Goal: Task Accomplishment & Management: Use online tool/utility

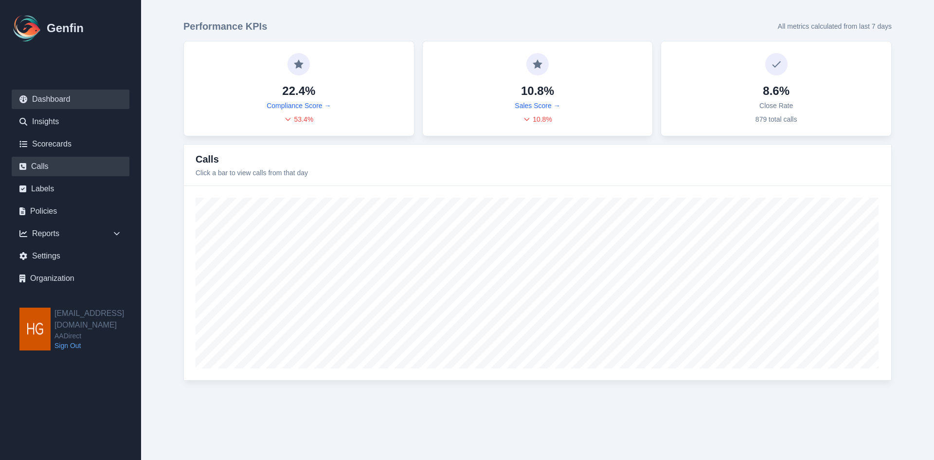
click at [44, 164] on link "Calls" at bounding box center [71, 166] width 118 height 19
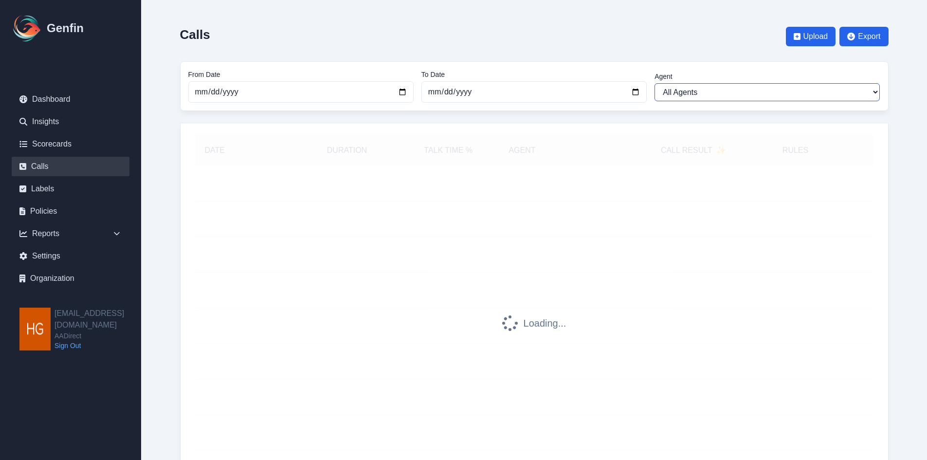
click at [788, 93] on select "All Agents Abdulla Ali Adrian Banuelos Ana Martinez Angela Barnett Annaly Casti…" at bounding box center [766, 92] width 225 height 18
select select "Elizabeth Hutchins"
click at [654, 83] on select "All Agents Abdulla Ali Adrian Banuelos Ana Martinez Angela Barnett Annaly Casti…" at bounding box center [766, 92] width 225 height 18
select select "Elizabeth Hutchins"
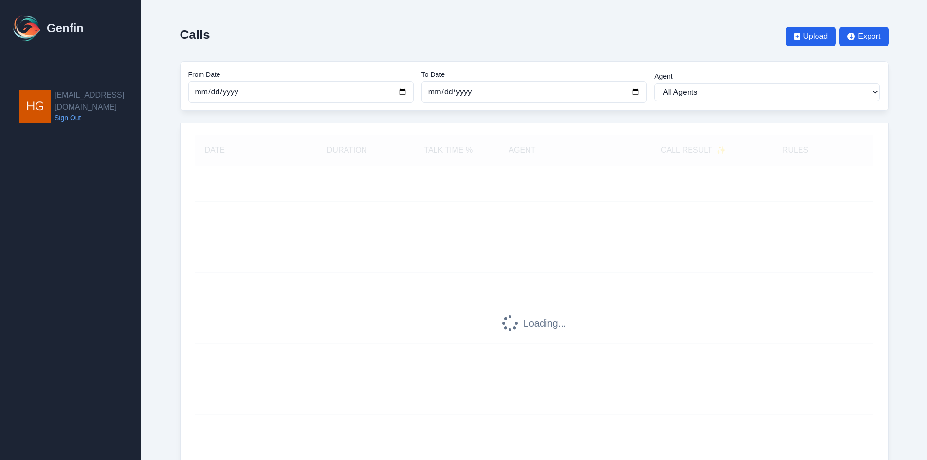
select select "Elizabeth Hutchins"
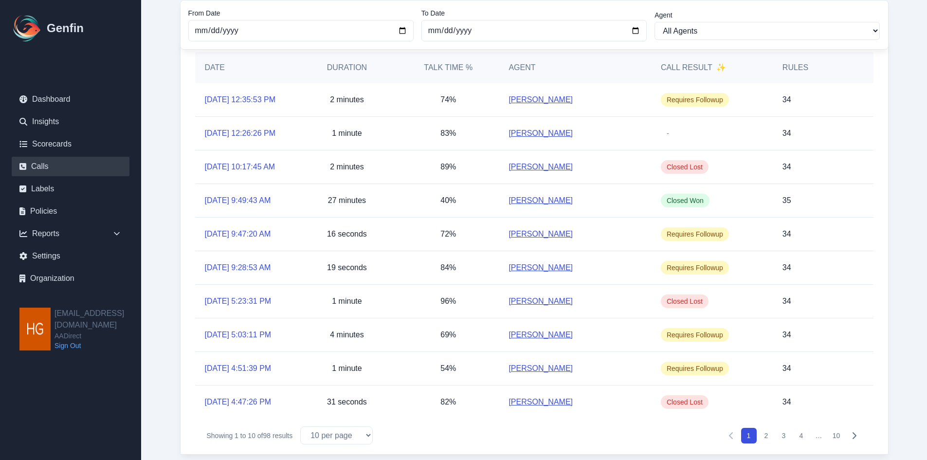
scroll to position [97, 0]
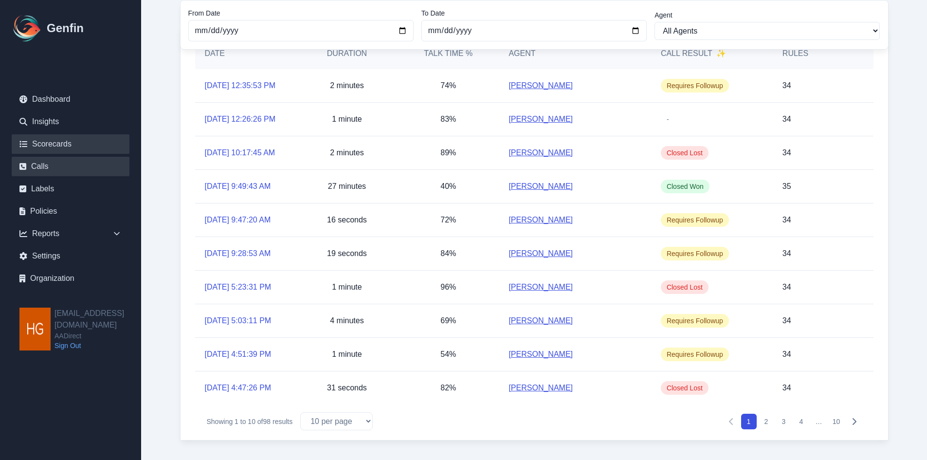
click at [60, 147] on link "Scorecards" at bounding box center [71, 143] width 118 height 19
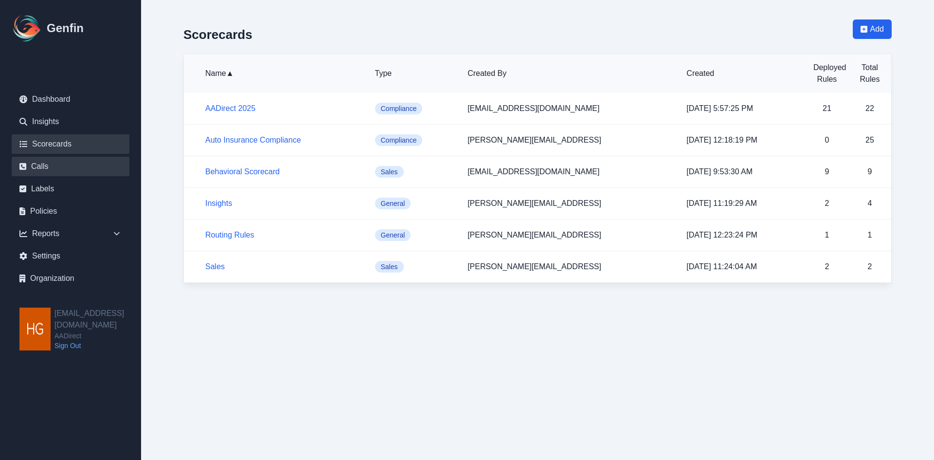
click at [35, 163] on link "Calls" at bounding box center [71, 166] width 118 height 19
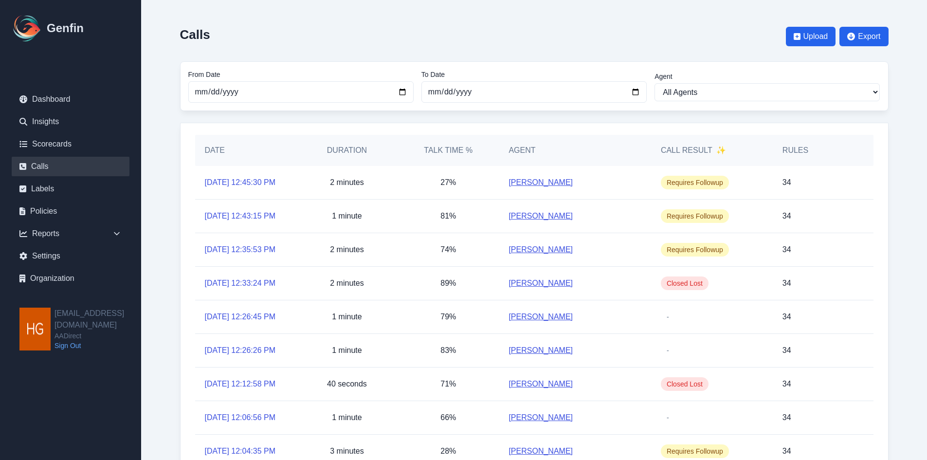
click at [544, 255] on link "Elizabeth Hutchins" at bounding box center [540, 250] width 64 height 12
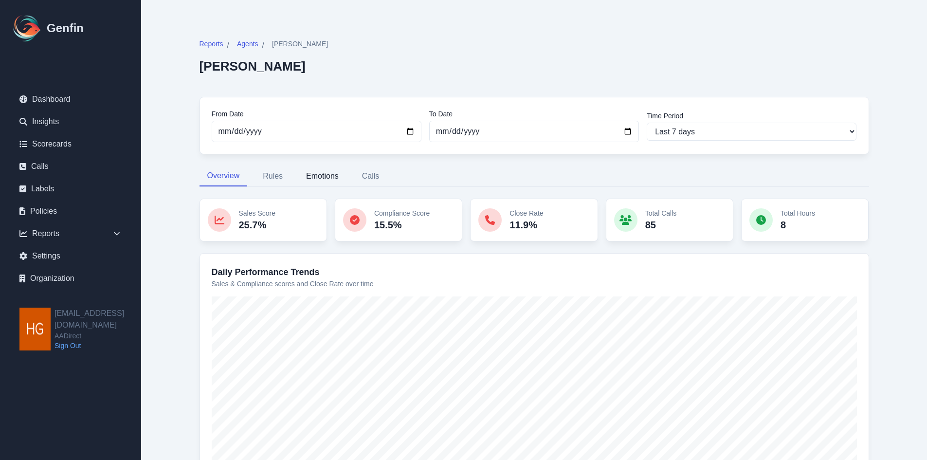
click at [323, 170] on button "Emotions" at bounding box center [322, 176] width 48 height 20
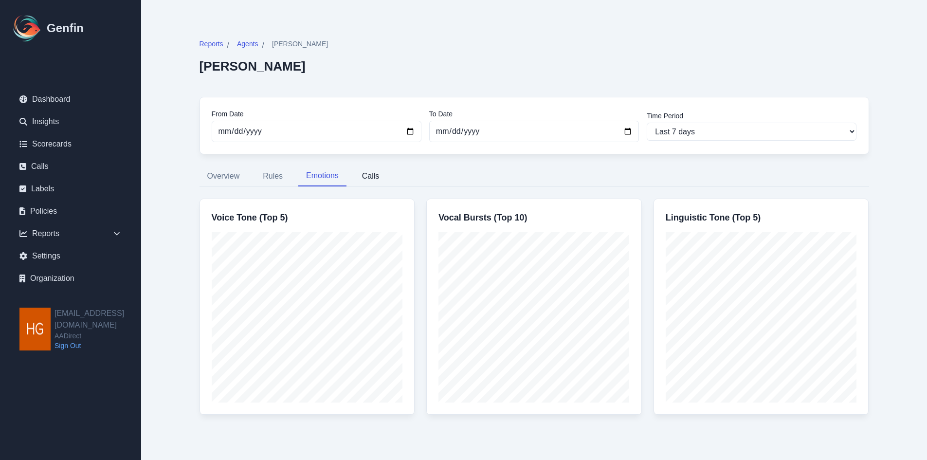
click at [370, 177] on button "Calls" at bounding box center [370, 176] width 33 height 20
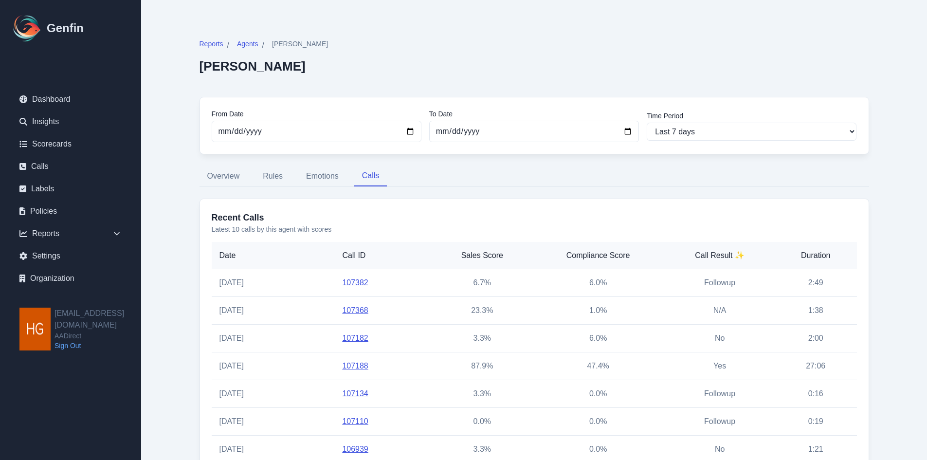
scroll to position [49, 0]
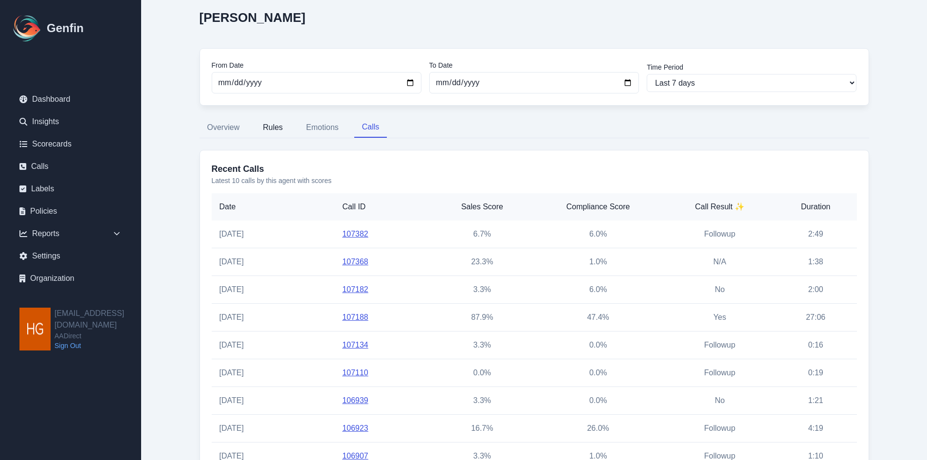
click at [263, 126] on button "Rules" at bounding box center [273, 127] width 36 height 20
select select "181"
select select "182"
select select "1192"
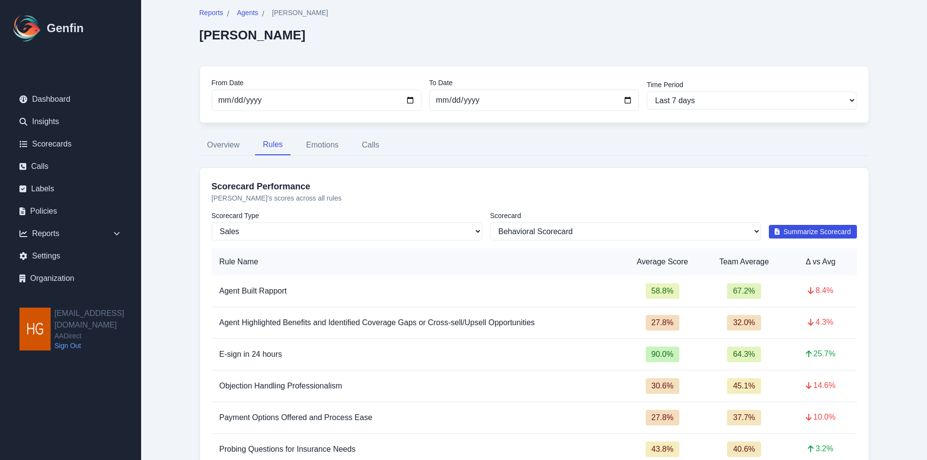
scroll to position [0, 0]
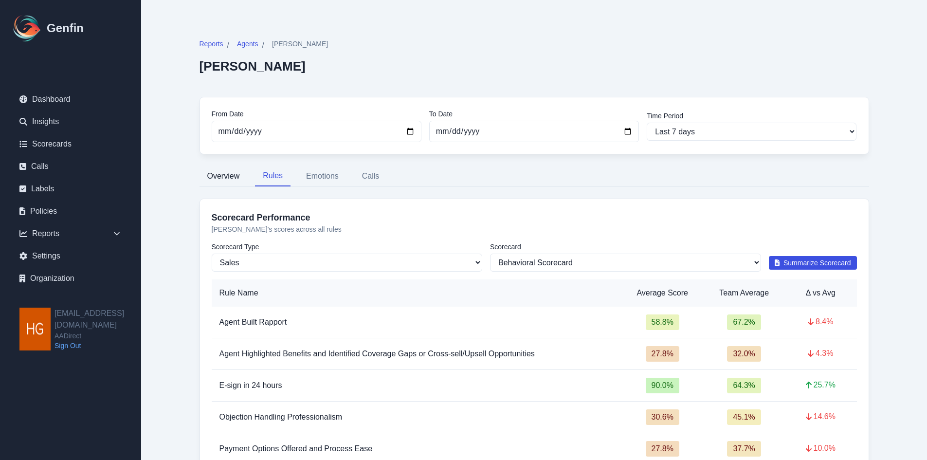
click at [224, 174] on button "Overview" at bounding box center [223, 176] width 48 height 20
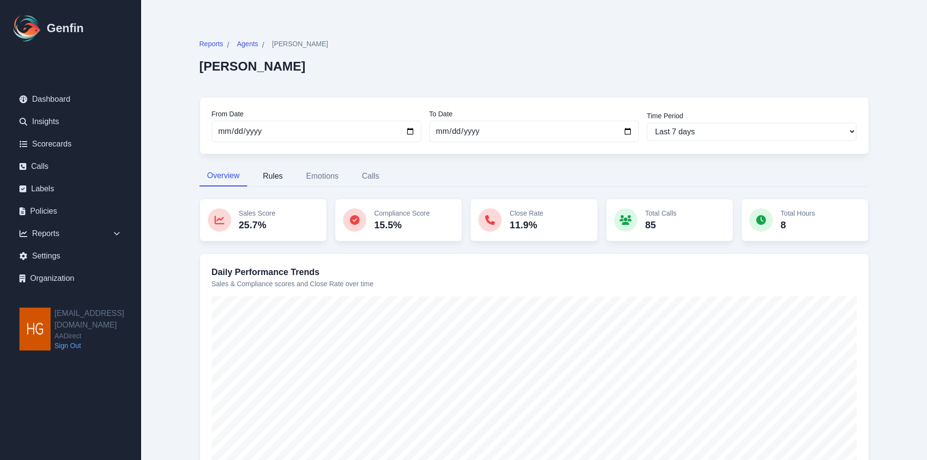
drag, startPoint x: 289, startPoint y: 177, endPoint x: 281, endPoint y: 174, distance: 8.1
click at [289, 176] on button "Rules" at bounding box center [273, 176] width 36 height 20
select select "181"
select select "182"
select select "1192"
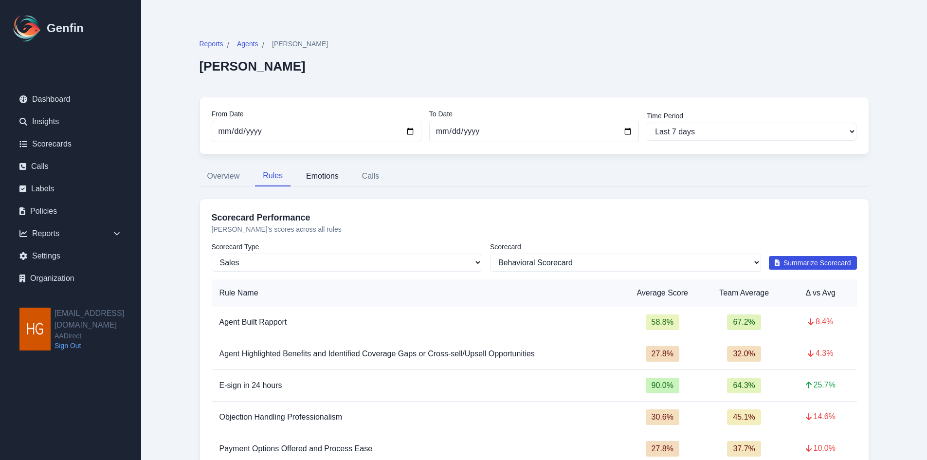
click at [321, 174] on button "Emotions" at bounding box center [322, 176] width 48 height 20
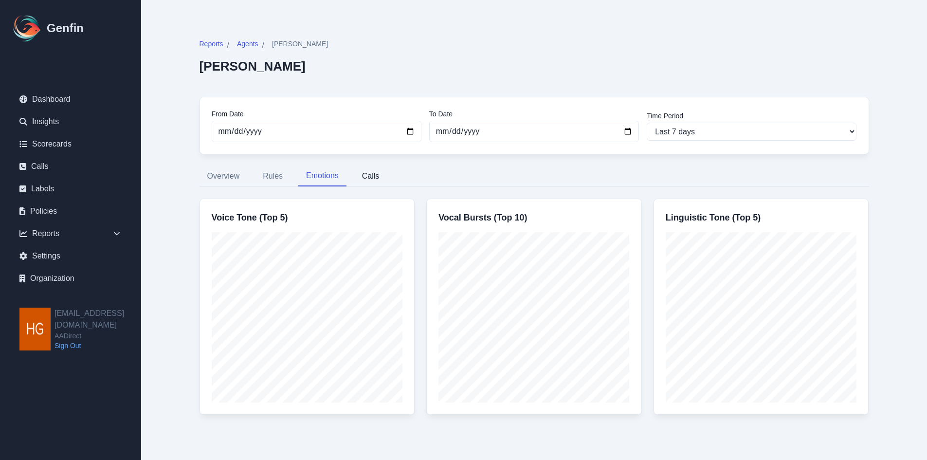
click at [367, 172] on button "Calls" at bounding box center [370, 176] width 33 height 20
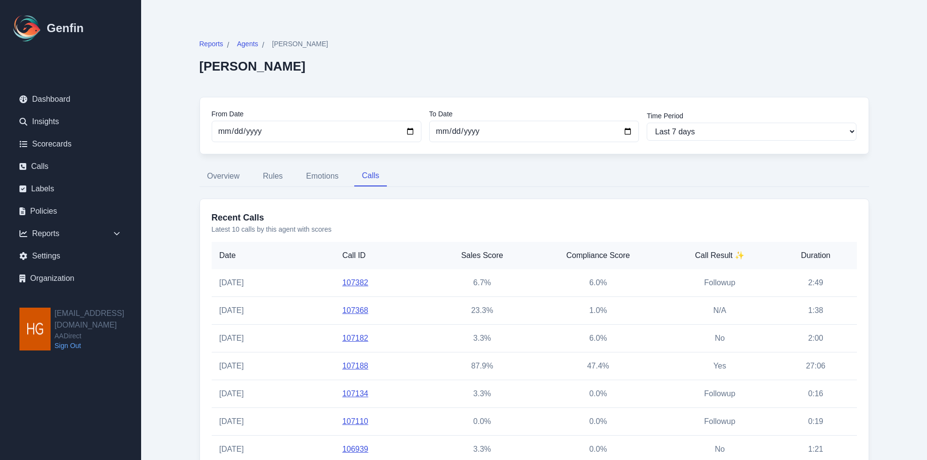
scroll to position [49, 0]
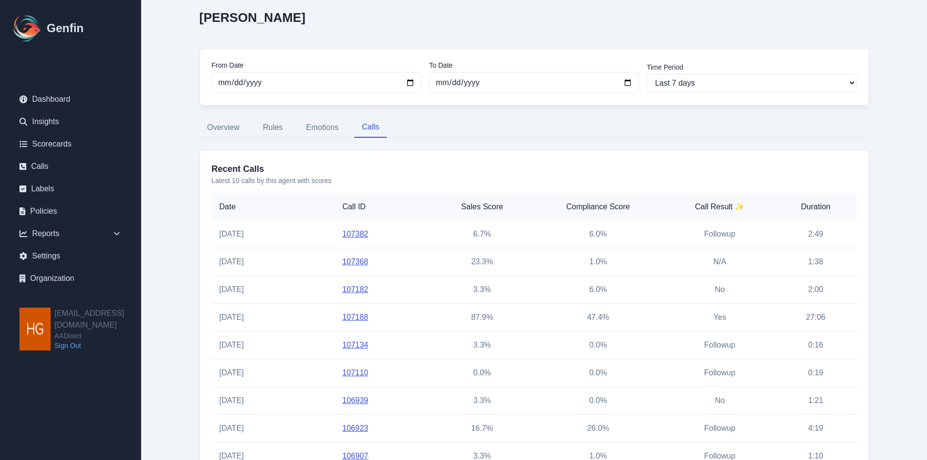
click at [354, 232] on link "107382" at bounding box center [355, 234] width 26 height 8
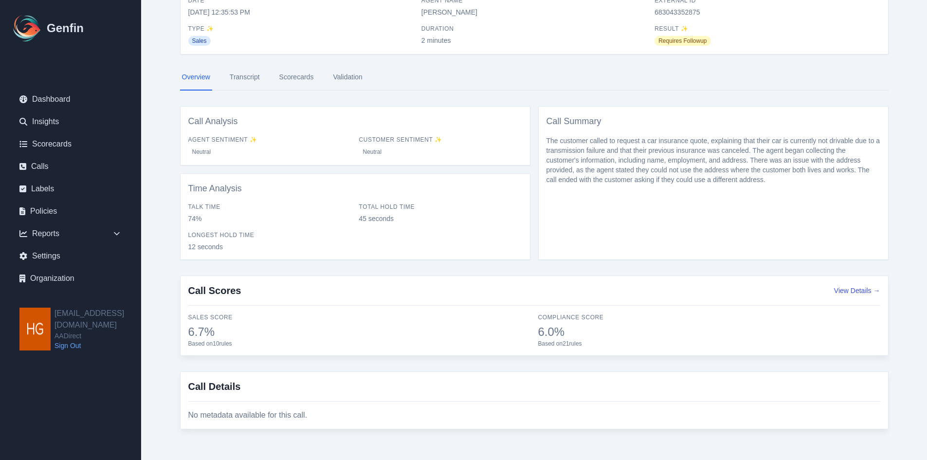
scroll to position [70, 0]
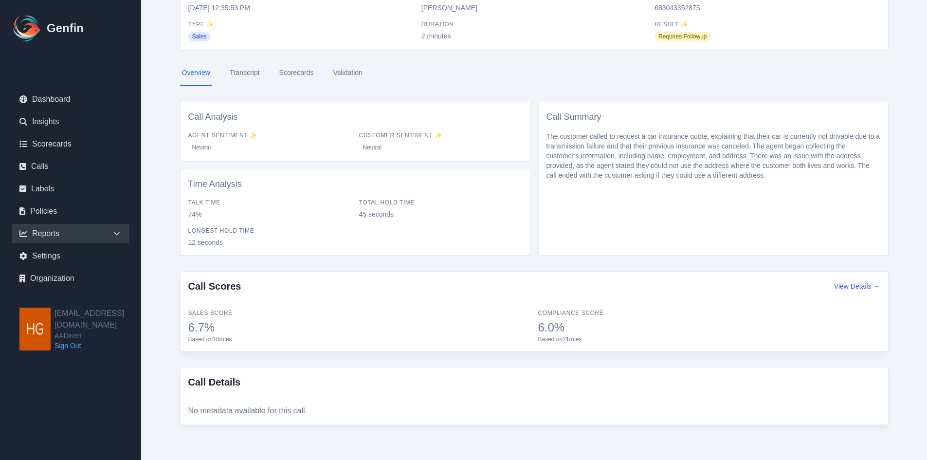
click at [42, 230] on div "Reports" at bounding box center [71, 233] width 118 height 19
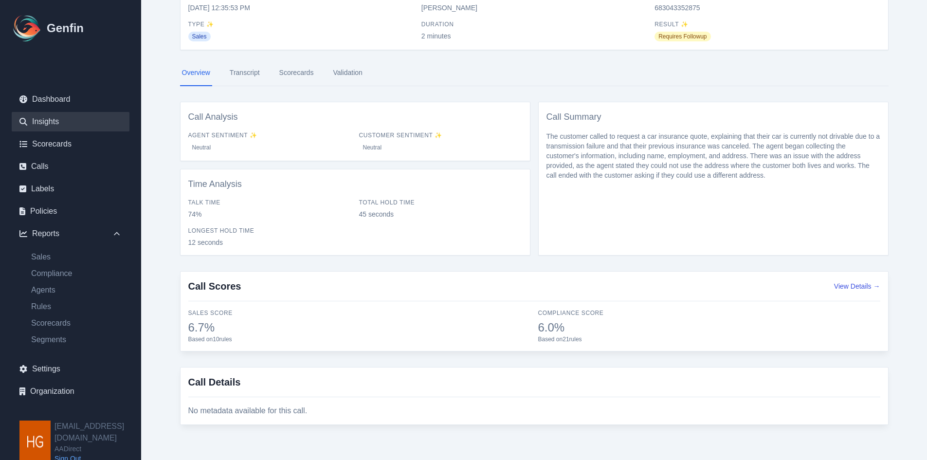
click at [33, 123] on link "Insights" at bounding box center [71, 121] width 118 height 19
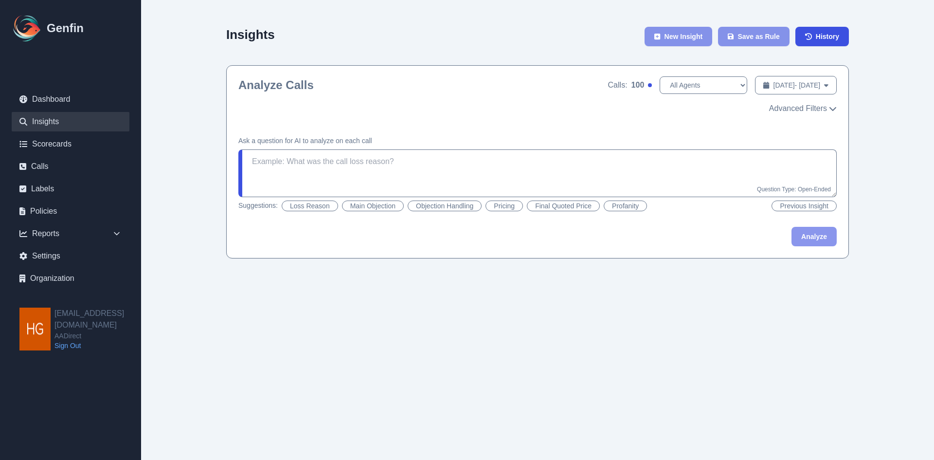
click at [445, 203] on button "Objection Handling" at bounding box center [445, 205] width 74 height 11
type textarea "Did the agent handle the objections well? If there were multiple objections, di…"
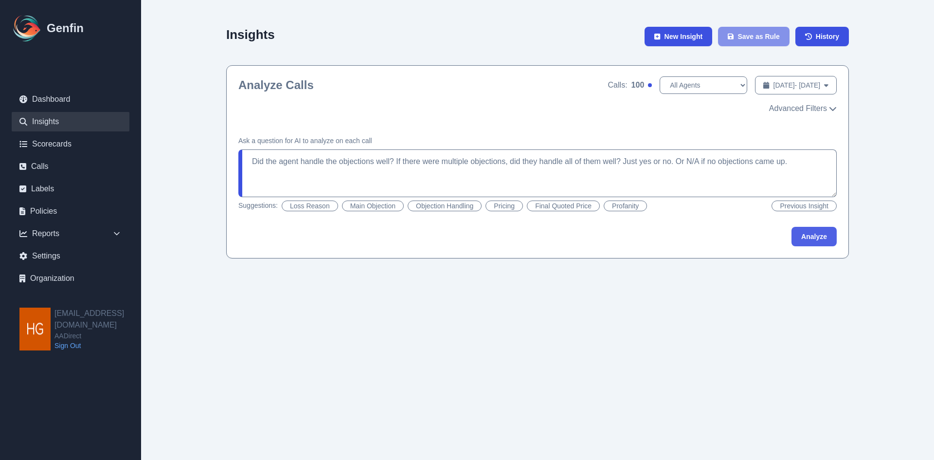
click at [803, 236] on button "Analyze" at bounding box center [814, 236] width 45 height 19
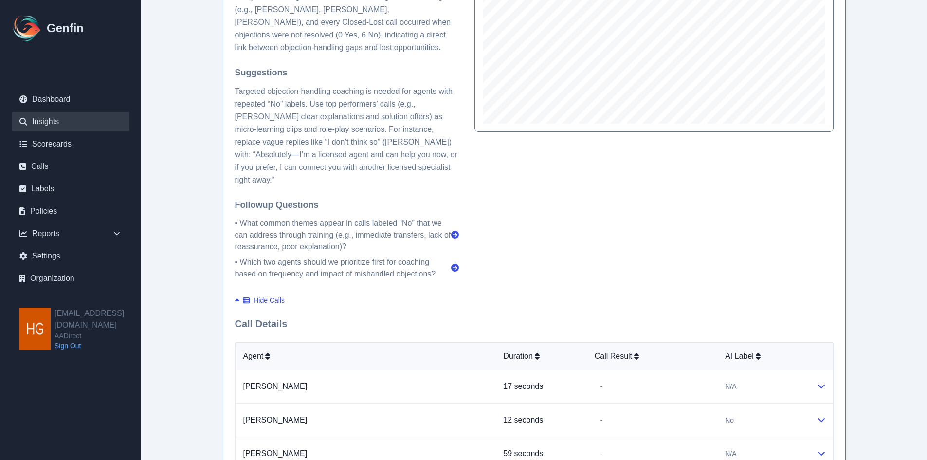
scroll to position [146, 0]
